Goal: Task Accomplishment & Management: Use online tool/utility

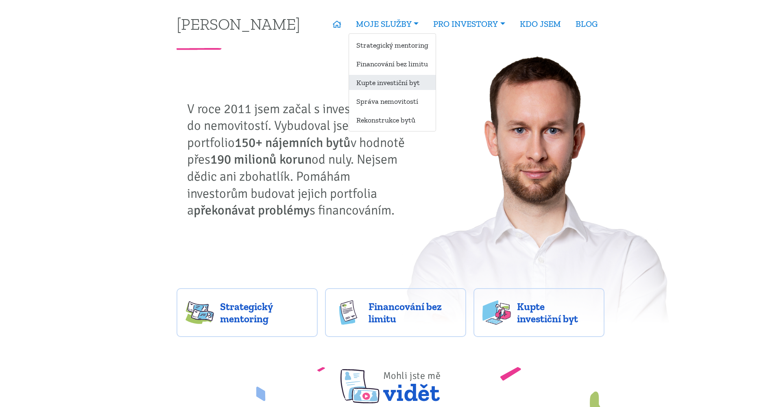
click at [383, 80] on link "Kupte investiční byt" at bounding box center [392, 82] width 87 height 15
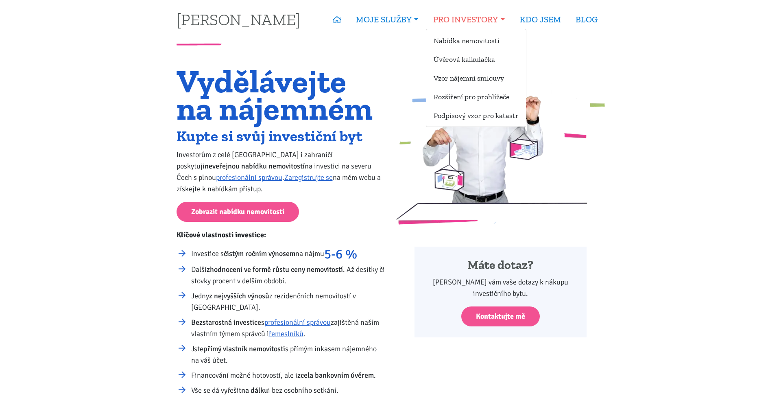
scroll to position [6, 0]
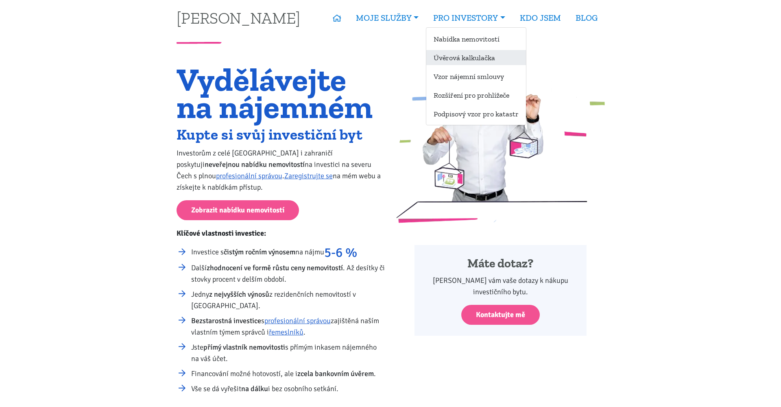
click at [447, 57] on link "Úvěrová kalkulačka" at bounding box center [477, 57] width 100 height 15
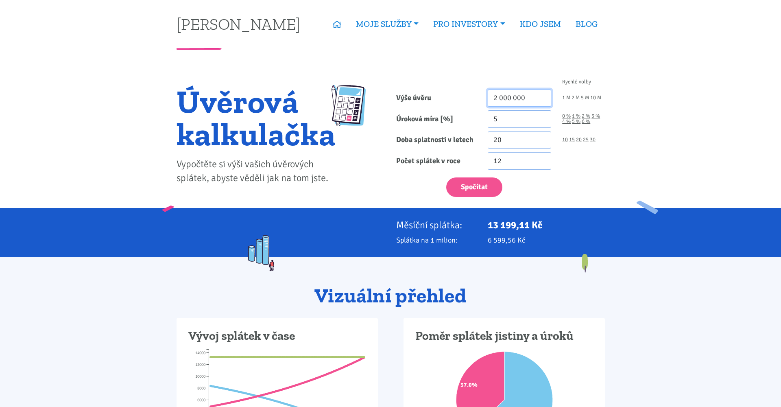
drag, startPoint x: 498, startPoint y: 99, endPoint x: 492, endPoint y: 99, distance: 5.7
click at [492, 99] on input "2 000 000" at bounding box center [520, 99] width 64 height 18
click at [475, 188] on button "Spočítat" at bounding box center [475, 187] width 56 height 20
type input "14000000"
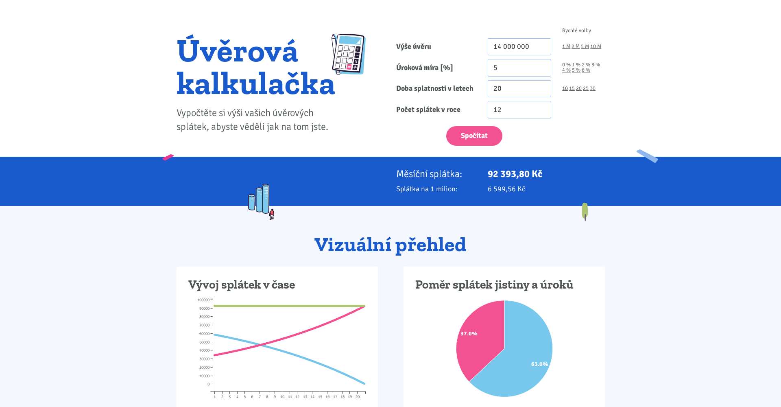
scroll to position [52, 0]
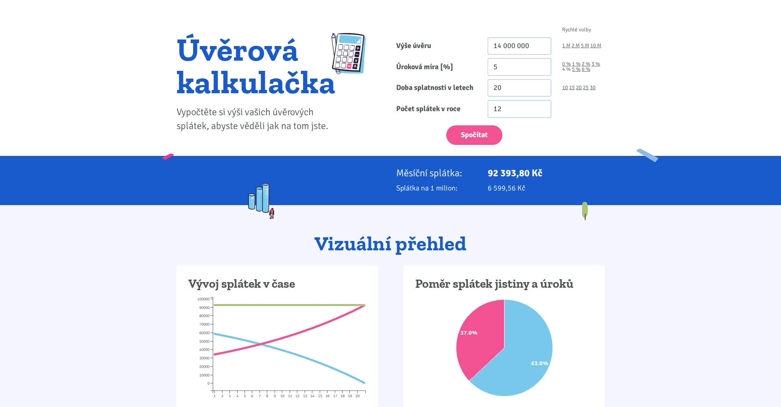
click at [565, 69] on link "4 %" at bounding box center [567, 69] width 9 height 5
type input "4"
click at [477, 137] on button "Spočítat" at bounding box center [475, 135] width 56 height 20
type input "14000000"
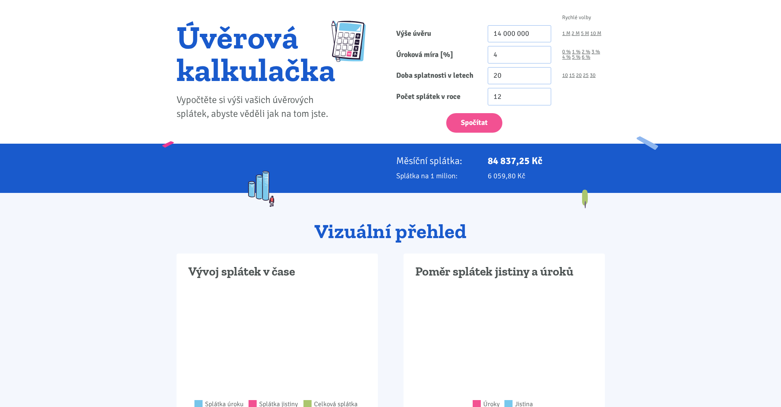
scroll to position [54, 0]
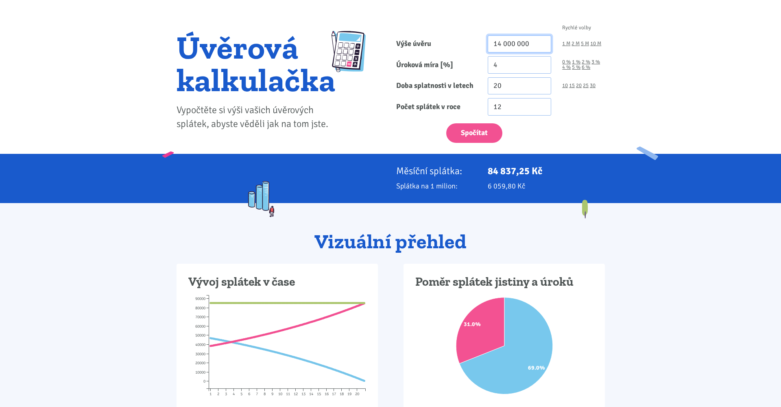
drag, startPoint x: 501, startPoint y: 44, endPoint x: 502, endPoint y: 50, distance: 6.1
click at [501, 44] on input "14 000 000" at bounding box center [520, 44] width 64 height 18
click at [457, 130] on button "Spočítat" at bounding box center [475, 133] width 56 height 20
type input "13000000"
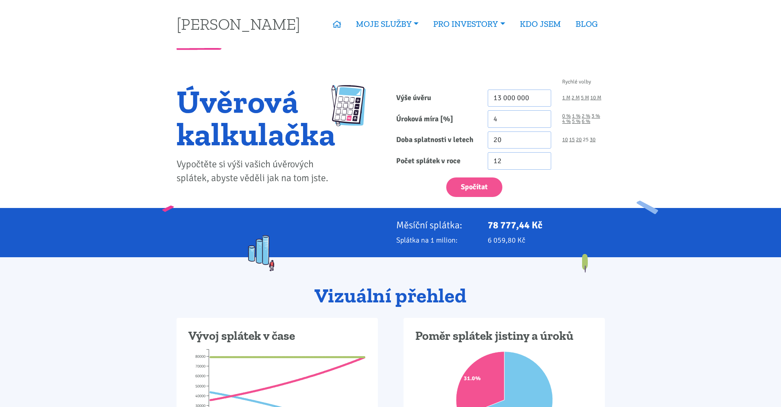
click at [586, 140] on link "25" at bounding box center [586, 139] width 6 height 5
type input "25"
click at [476, 186] on button "Spočítat" at bounding box center [475, 187] width 56 height 20
type input "13000000"
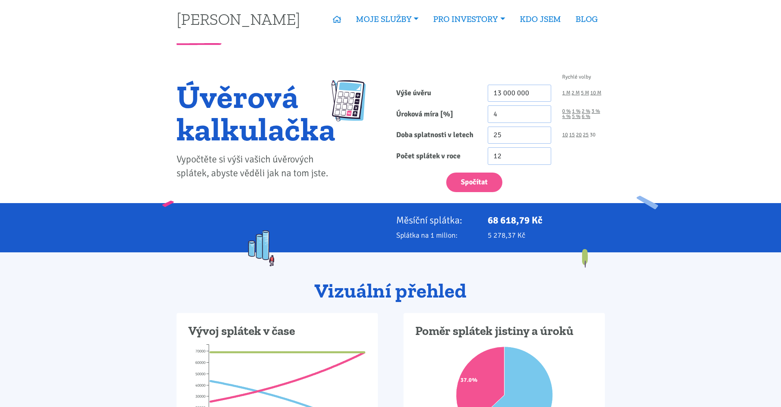
click at [592, 135] on link "30" at bounding box center [593, 134] width 6 height 5
type input "30"
click at [470, 182] on button "Spočítat" at bounding box center [475, 183] width 56 height 20
type input "13000000"
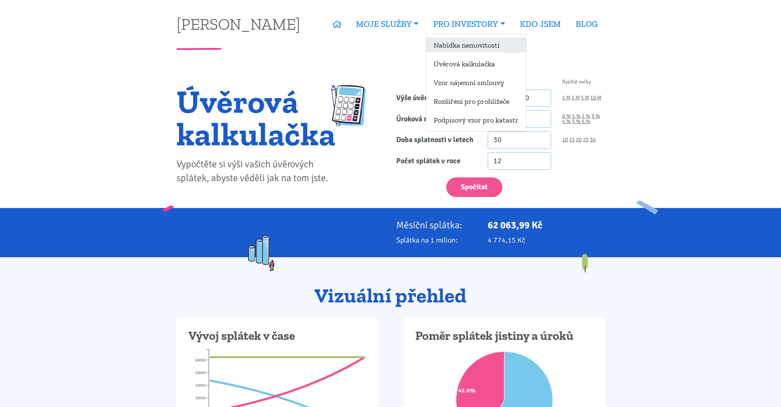
click at [456, 45] on link "Nabídka nemovitostí" at bounding box center [477, 44] width 100 height 15
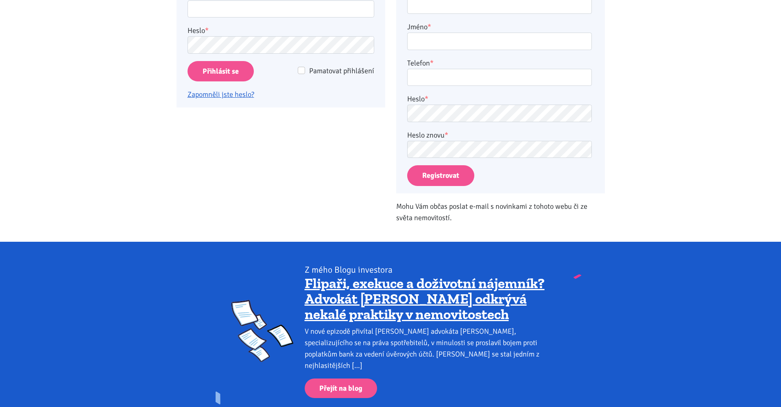
scroll to position [233, 0]
